Goal: Transaction & Acquisition: Subscribe to service/newsletter

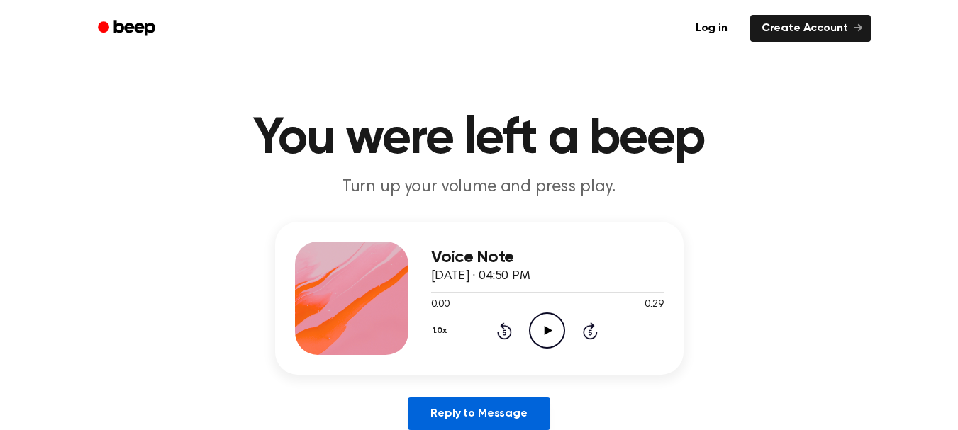
click at [476, 414] on link "Reply to Message" at bounding box center [479, 414] width 142 height 33
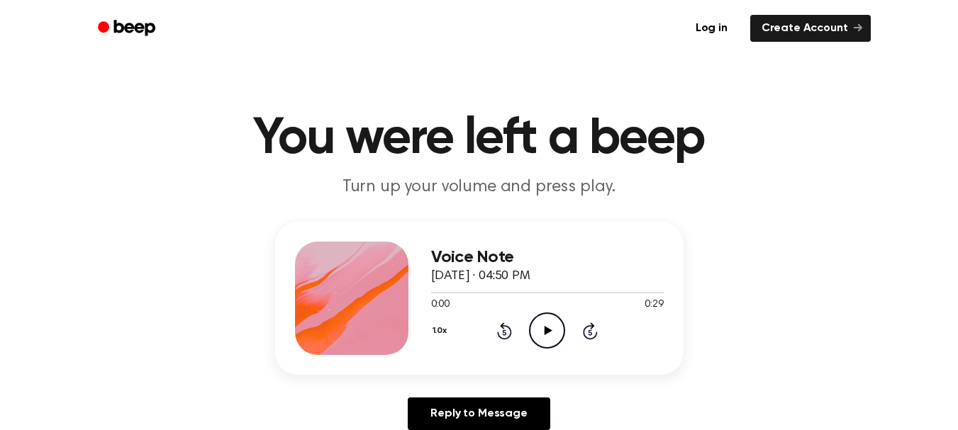
click at [548, 313] on icon "Play Audio" at bounding box center [547, 331] width 36 height 36
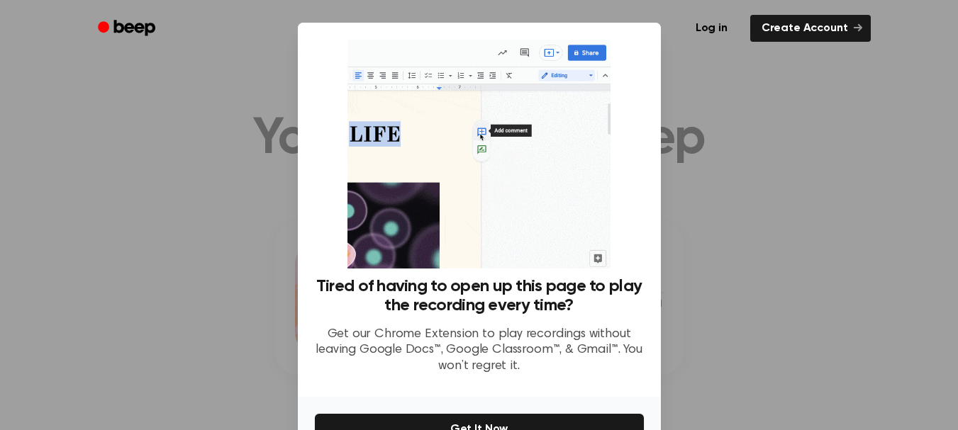
click at [797, 201] on div at bounding box center [479, 215] width 958 height 430
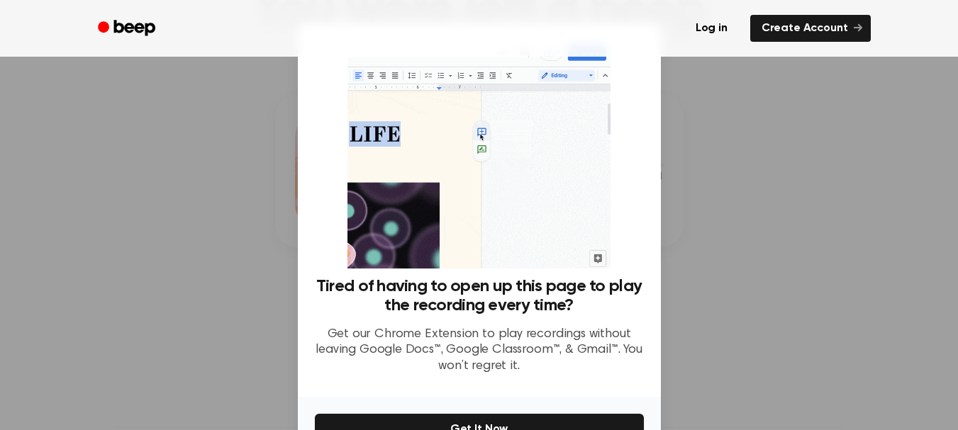
scroll to position [125, 0]
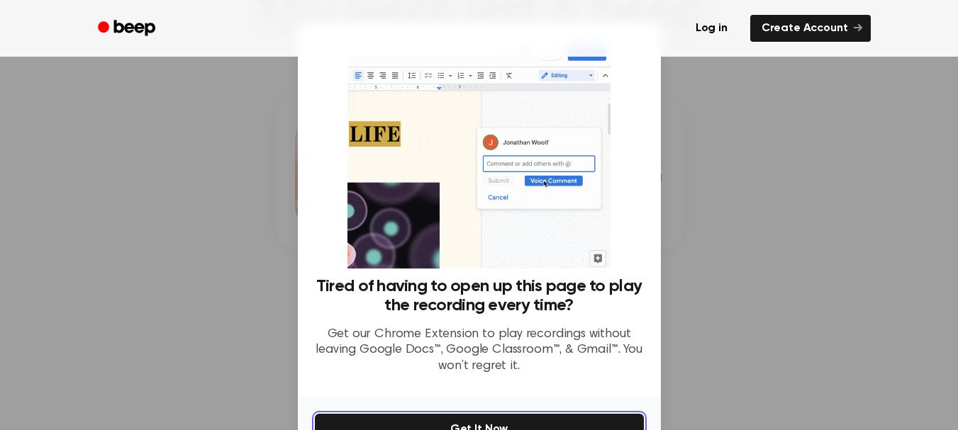
click at [581, 420] on button "Get It Now" at bounding box center [479, 429] width 329 height 31
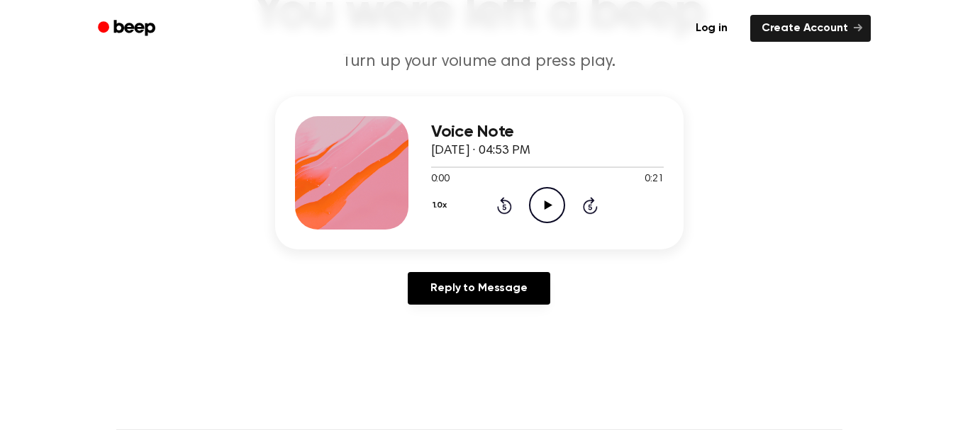
click at [554, 203] on icon "Play Audio" at bounding box center [547, 205] width 36 height 36
